Goal: Information Seeking & Learning: Check status

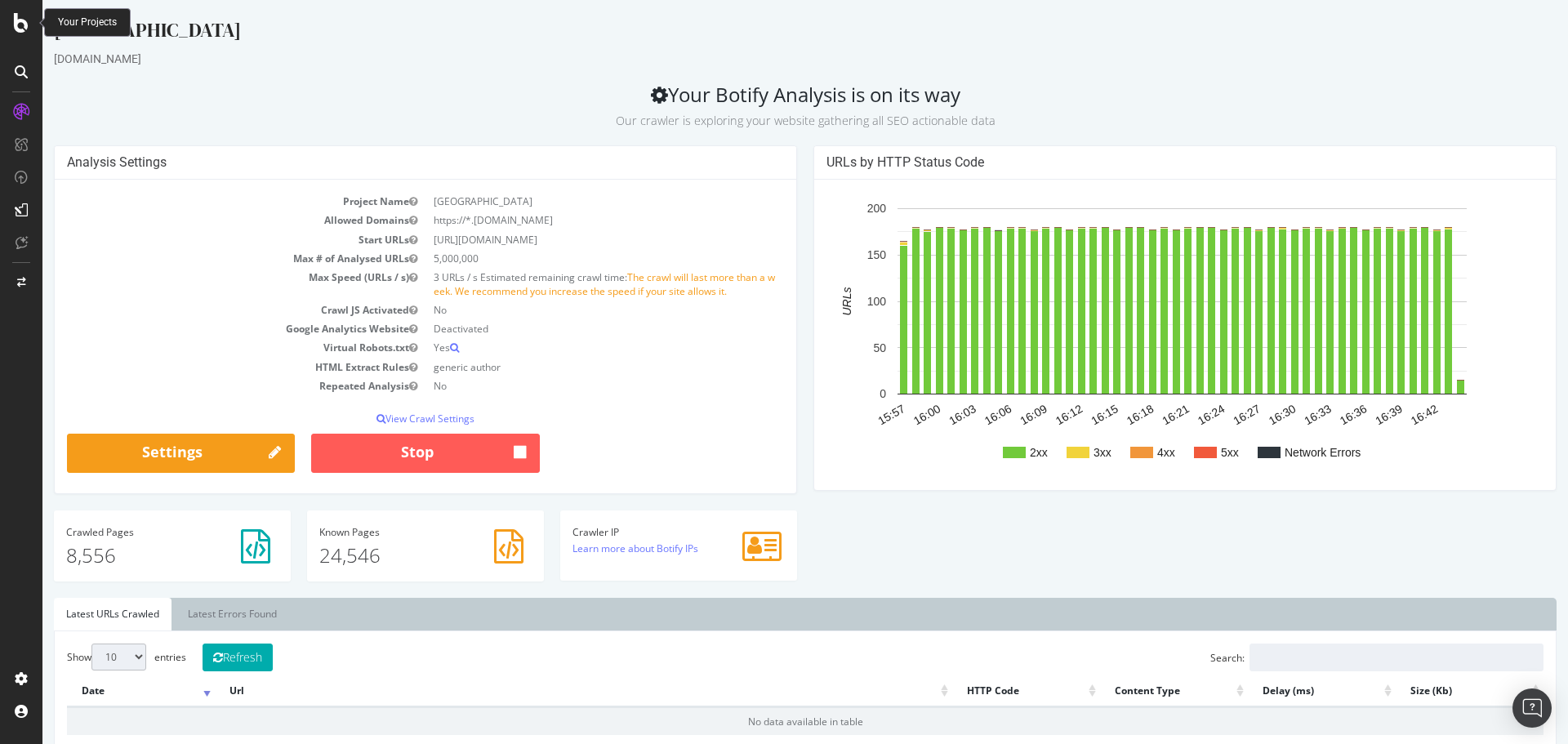
click at [23, 30] on icon at bounding box center [21, 23] width 15 height 19
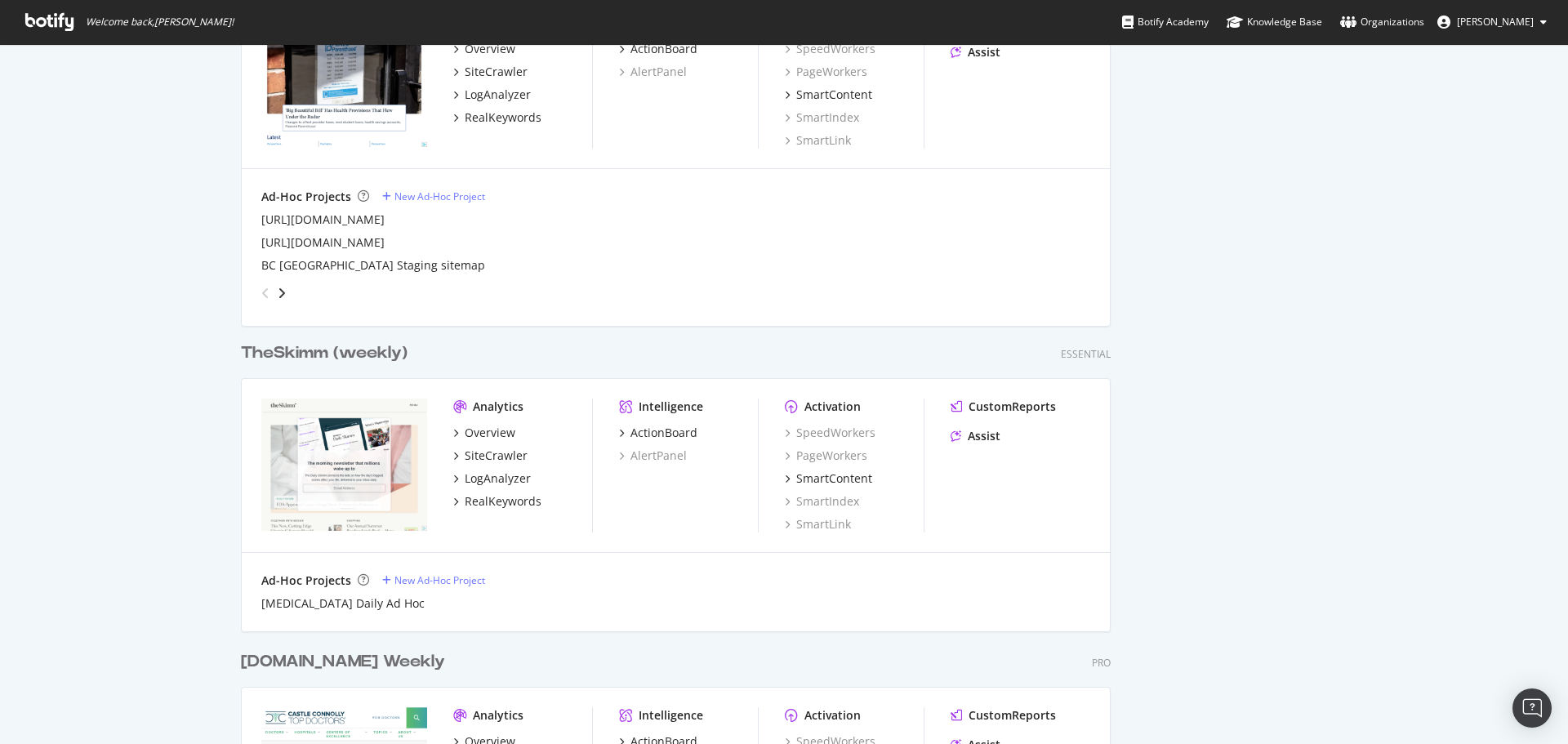
scroll to position [1307, 0]
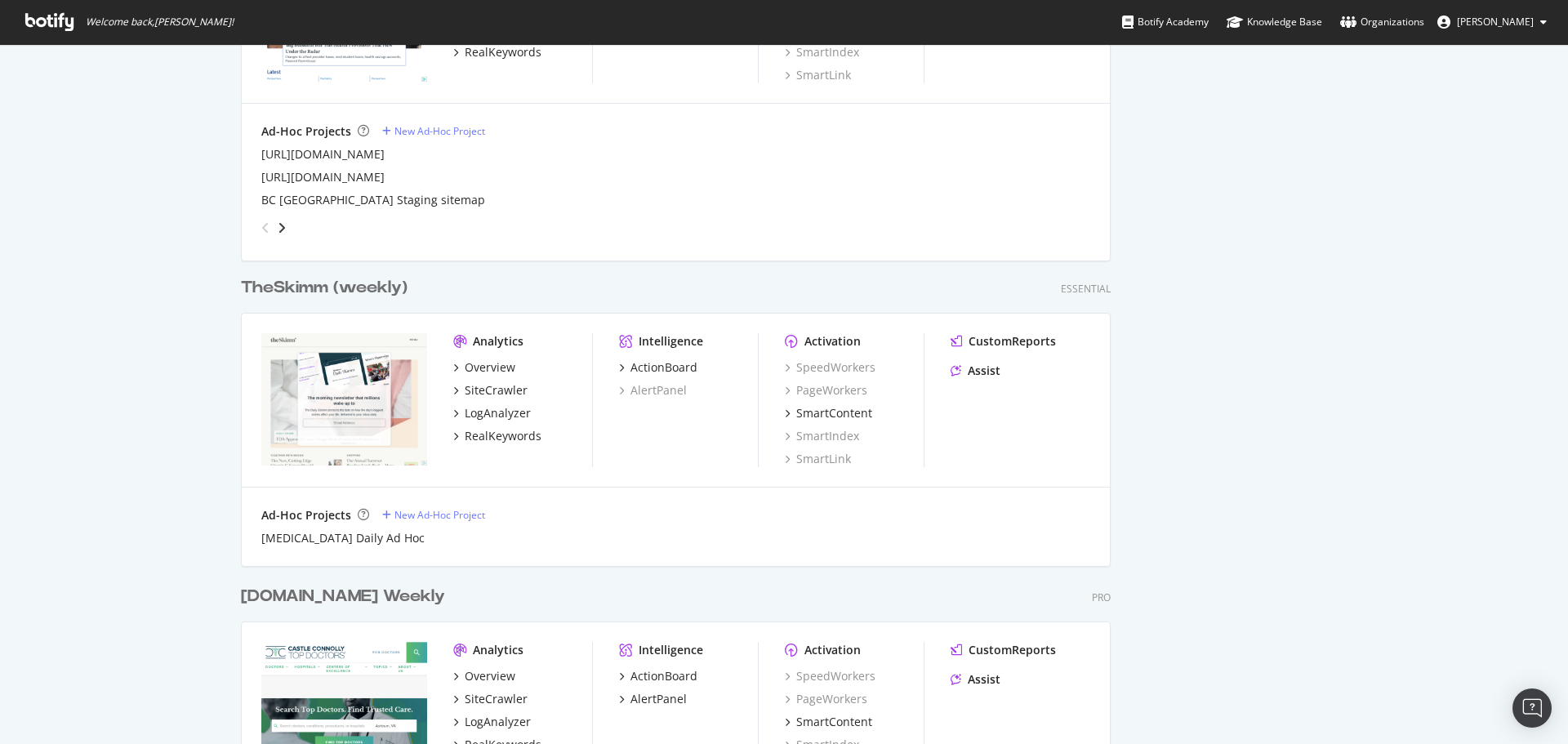
click at [290, 285] on div "TheSkimm (weekly)" at bounding box center [324, 288] width 166 height 24
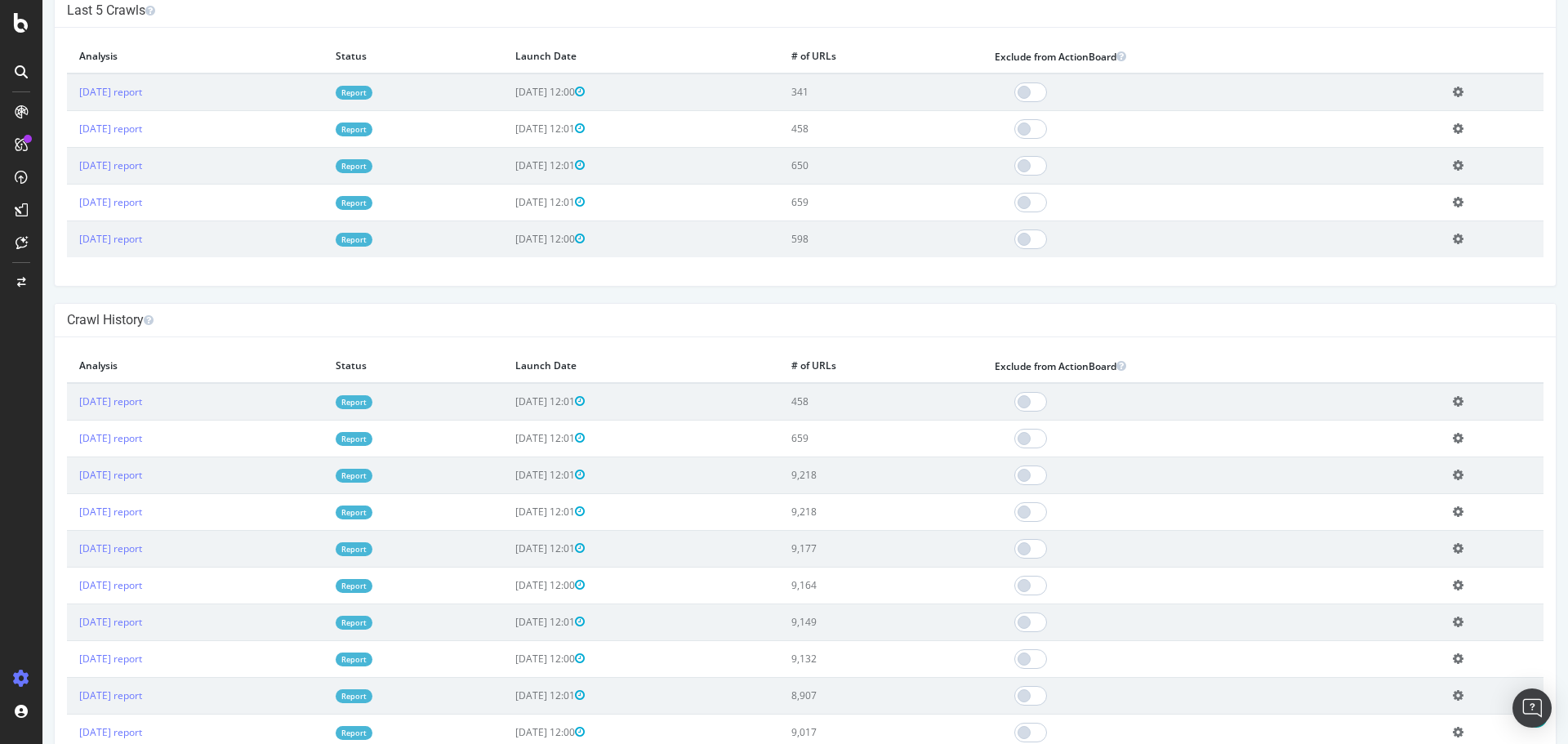
scroll to position [572, 0]
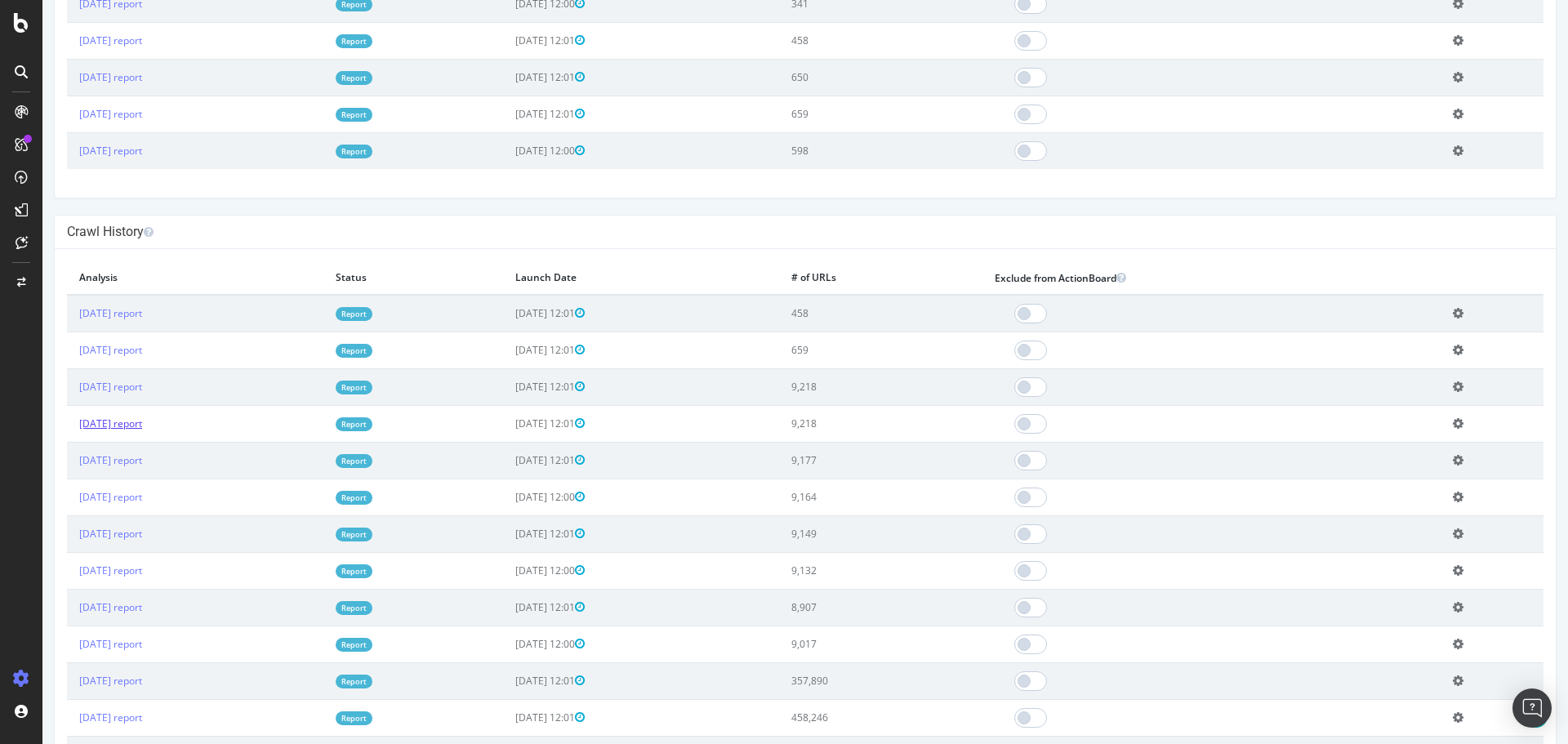
click at [142, 418] on link "[DATE] report" at bounding box center [110, 424] width 62 height 14
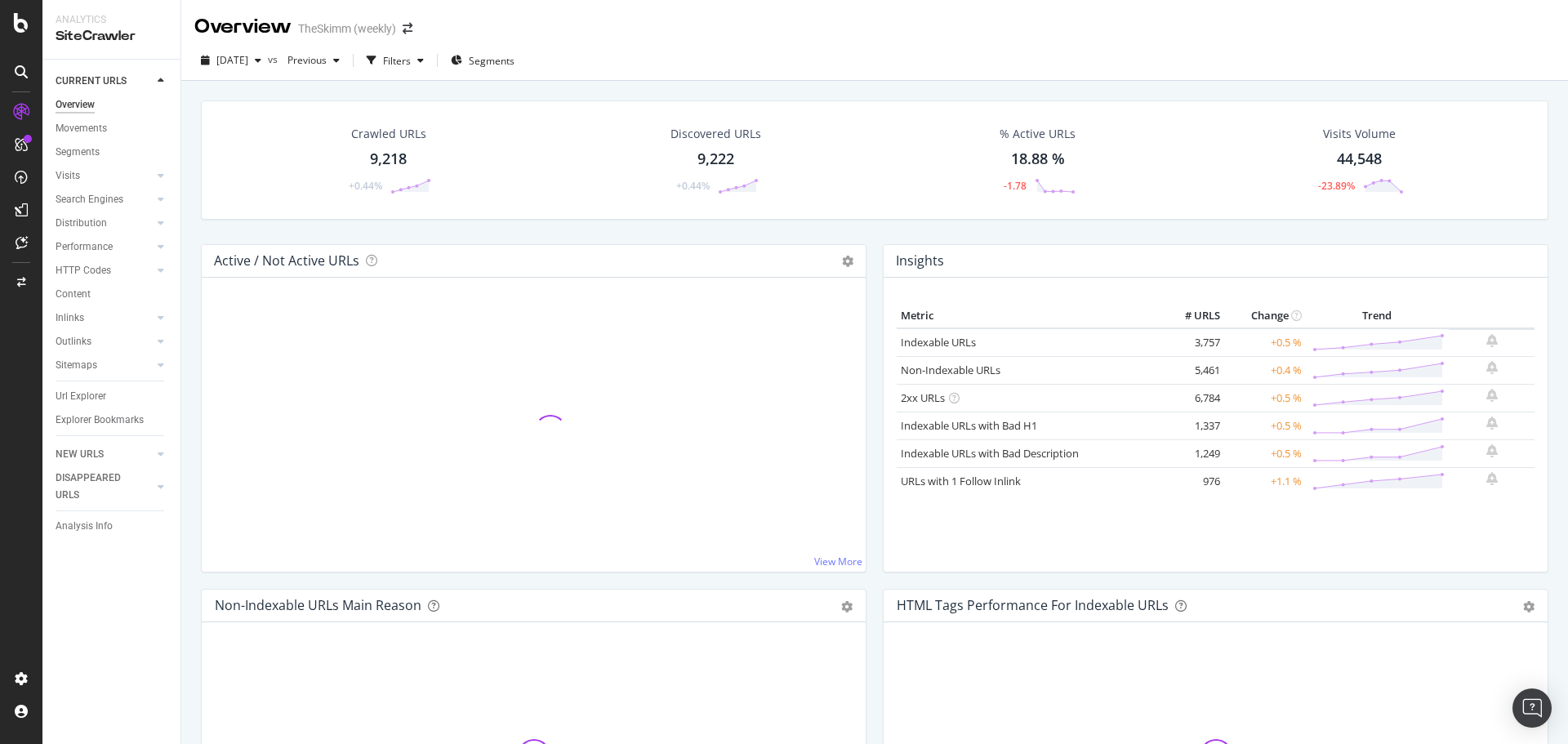
click at [711, 157] on div "9,222" at bounding box center [716, 159] width 37 height 21
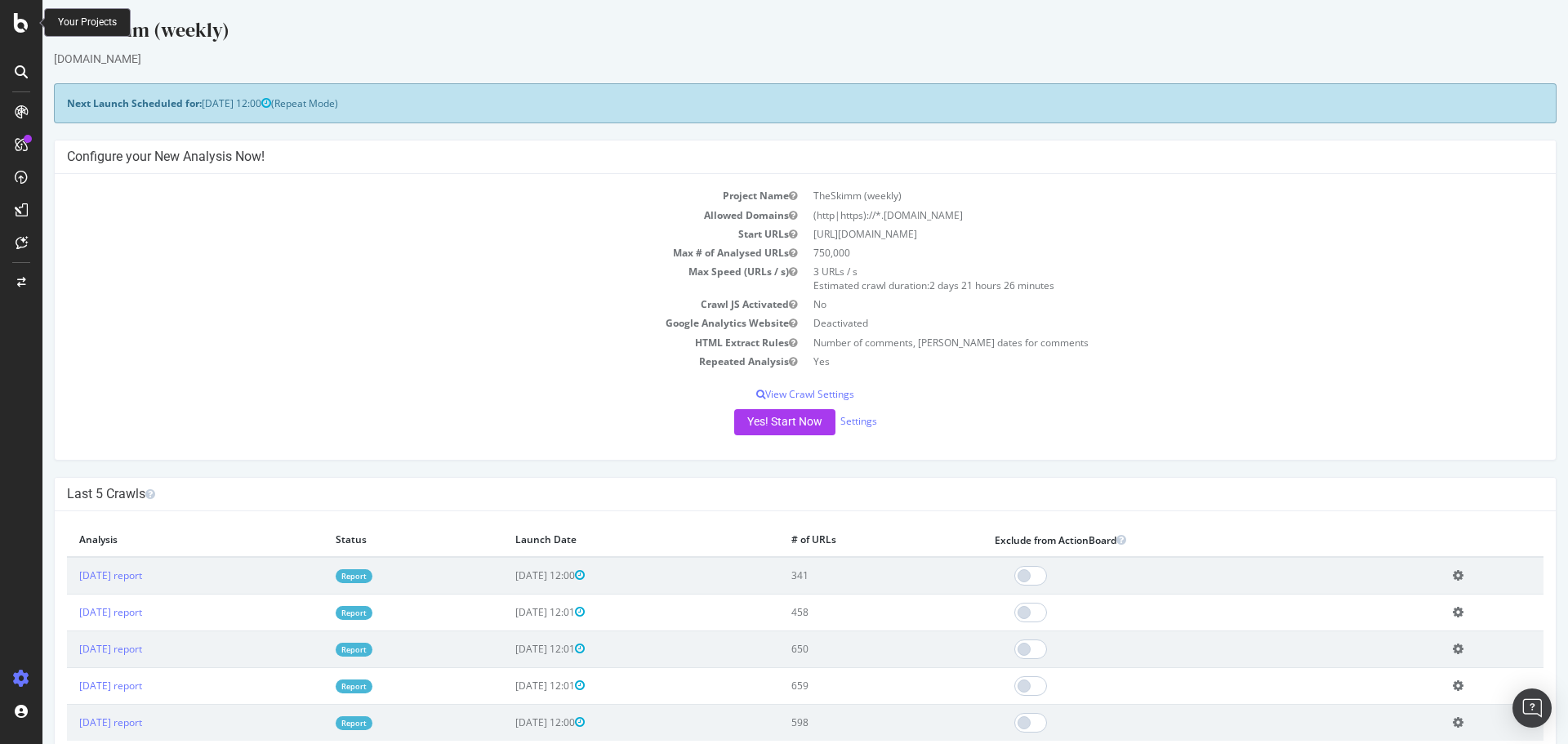
click at [28, 26] on icon at bounding box center [21, 23] width 15 height 19
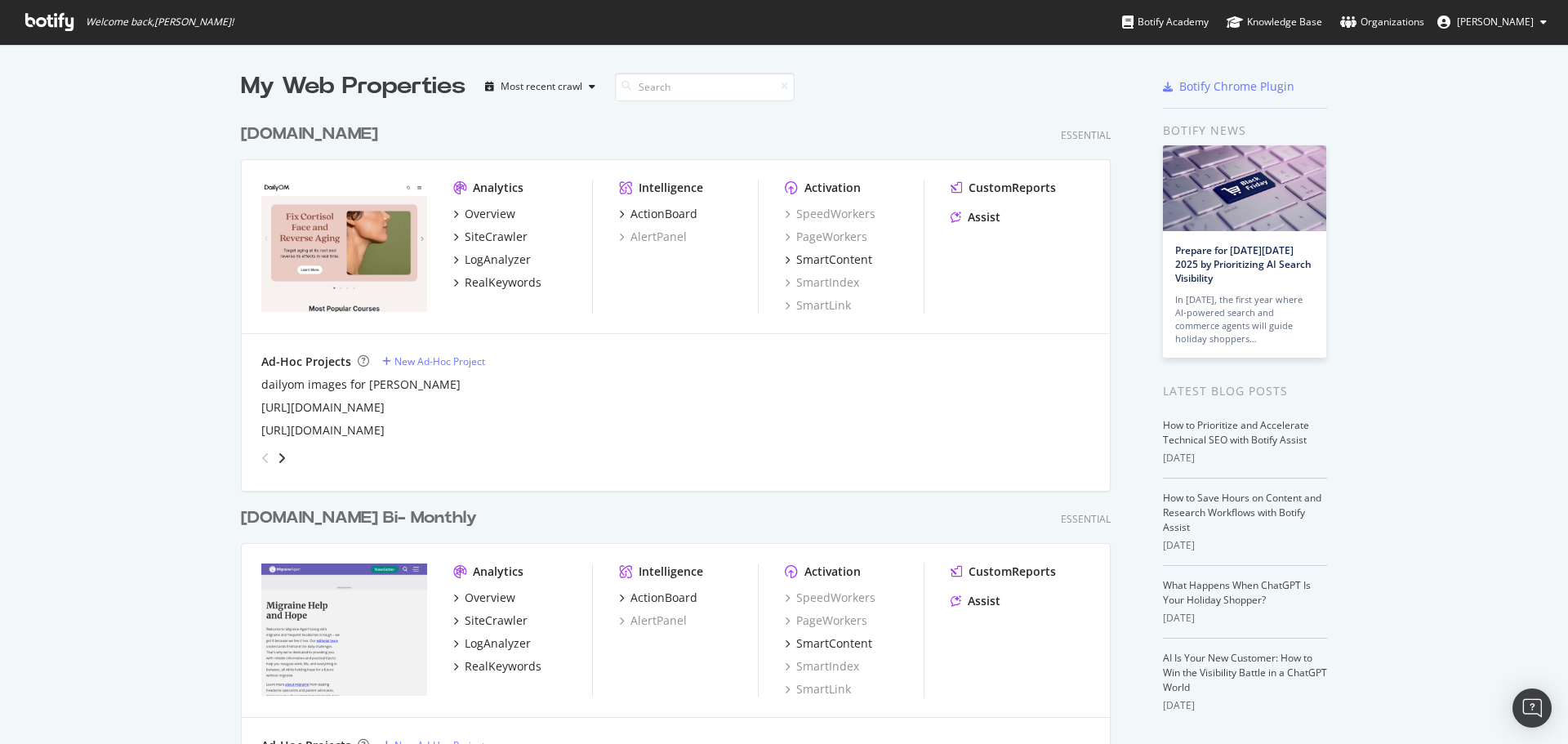
scroll to position [732, 1543]
